Goal: Task Accomplishment & Management: Use online tool/utility

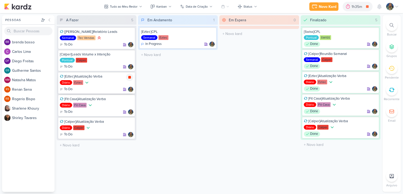
click at [128, 79] on div at bounding box center [129, 77] width 7 height 7
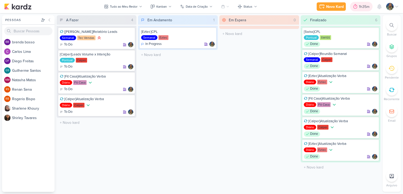
click at [359, 5] on div "1h35m" at bounding box center [365, 7] width 12 height 6
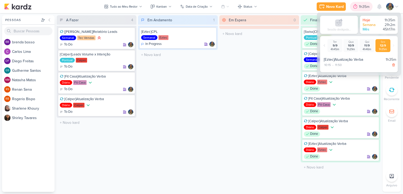
click at [359, 5] on div "1h35m" at bounding box center [365, 7] width 12 height 6
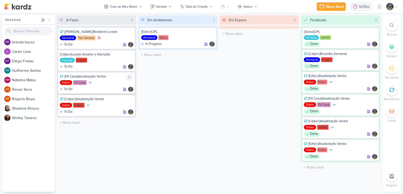
click at [134, 78] on div "[Fit Casa]Atualização Verba Diário Fit Casa To Do" at bounding box center [96, 83] width 77 height 22
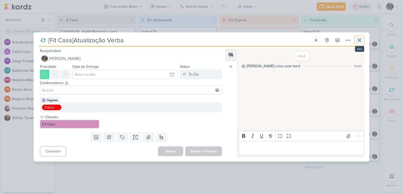
click at [362, 39] on icon at bounding box center [360, 40] width 6 height 6
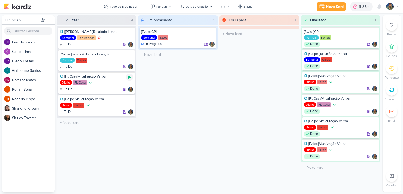
click at [129, 79] on icon at bounding box center [130, 77] width 4 height 4
click at [131, 77] on icon at bounding box center [130, 77] width 4 height 4
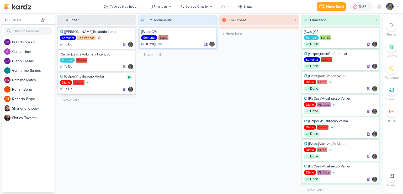
click at [130, 77] on icon at bounding box center [129, 77] width 3 height 3
click at [131, 75] on icon at bounding box center [130, 77] width 4 height 4
